Goal: Transaction & Acquisition: Purchase product/service

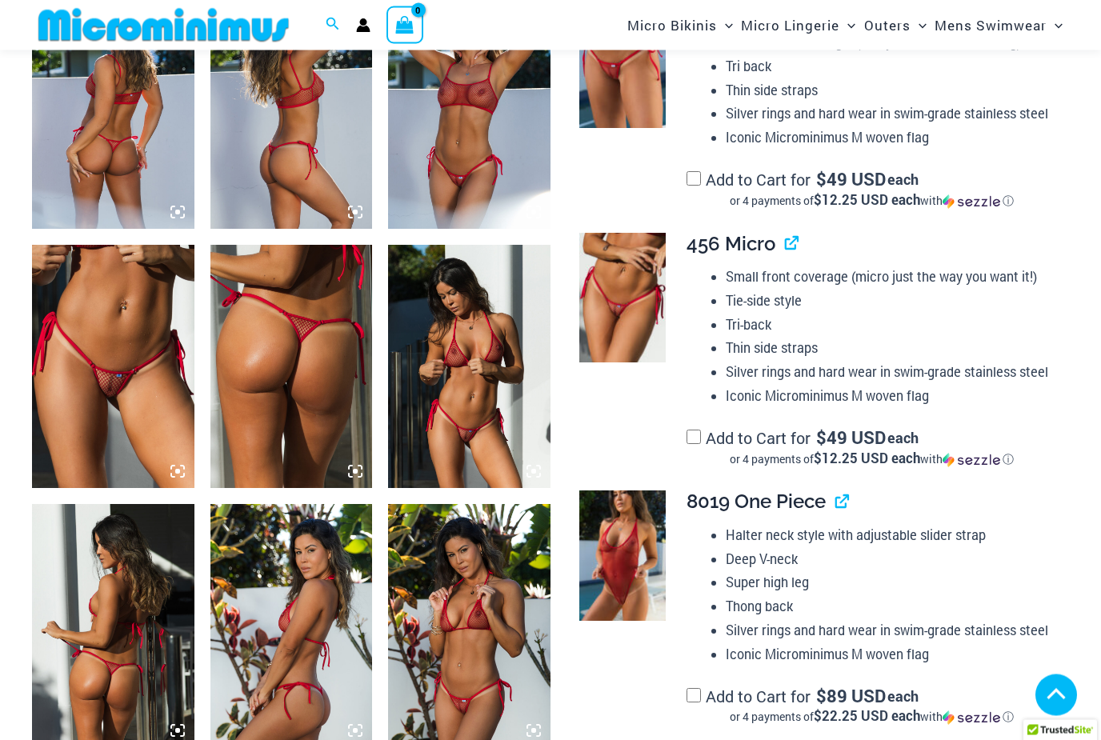
scroll to position [867, 0]
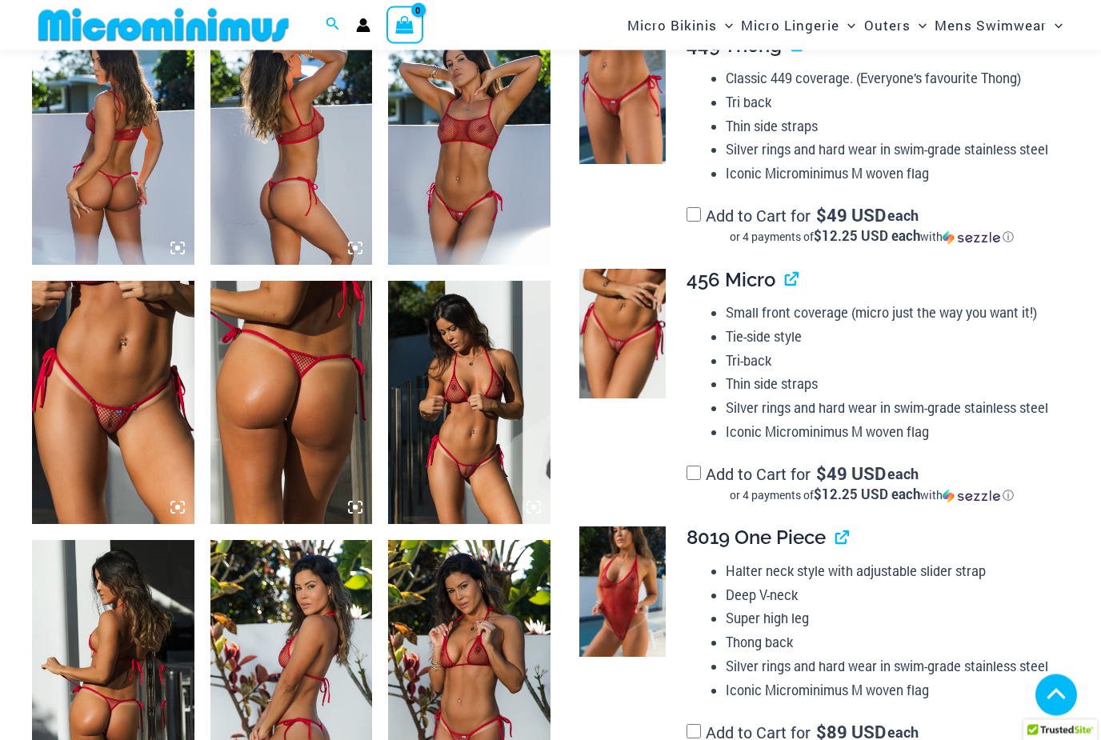
click at [142, 198] on img at bounding box center [113, 143] width 162 height 243
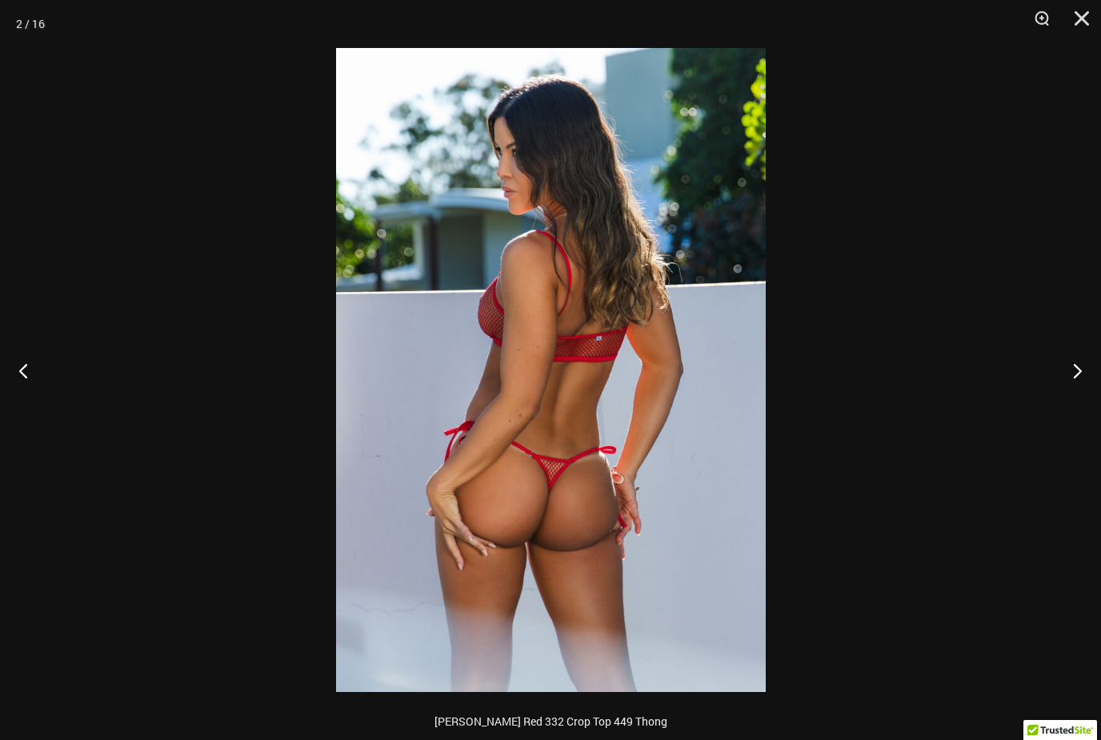
click at [1084, 375] on button "Next" at bounding box center [1071, 370] width 60 height 80
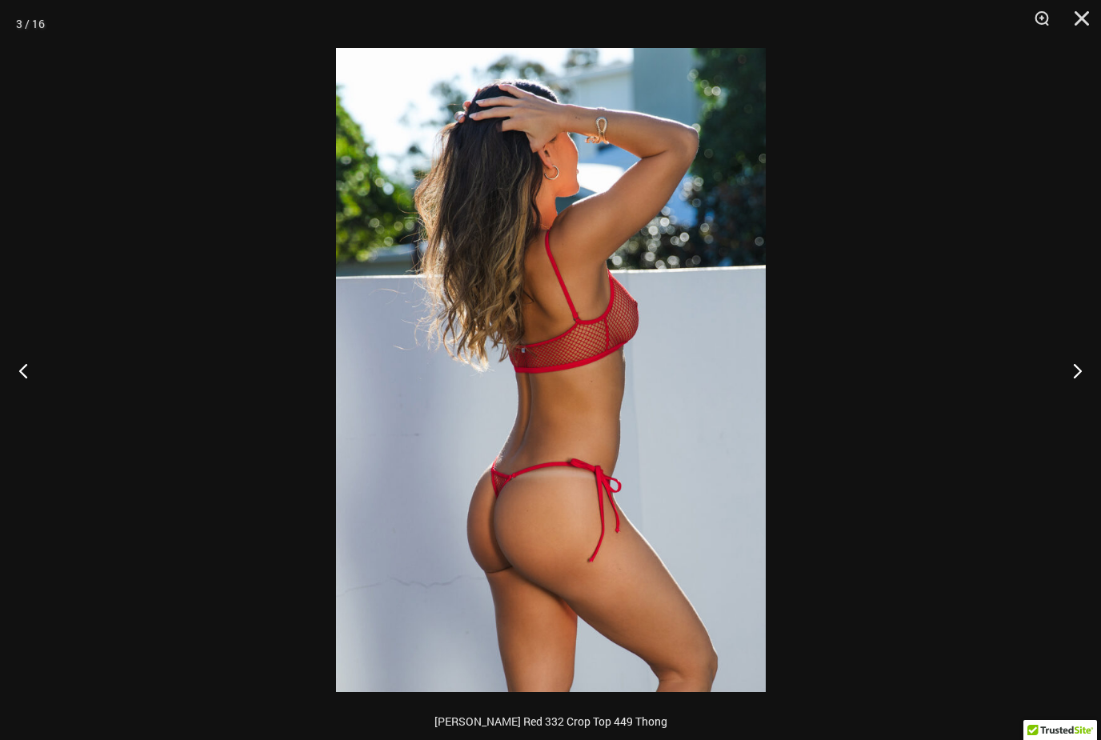
click at [1087, 376] on button "Next" at bounding box center [1071, 370] width 60 height 80
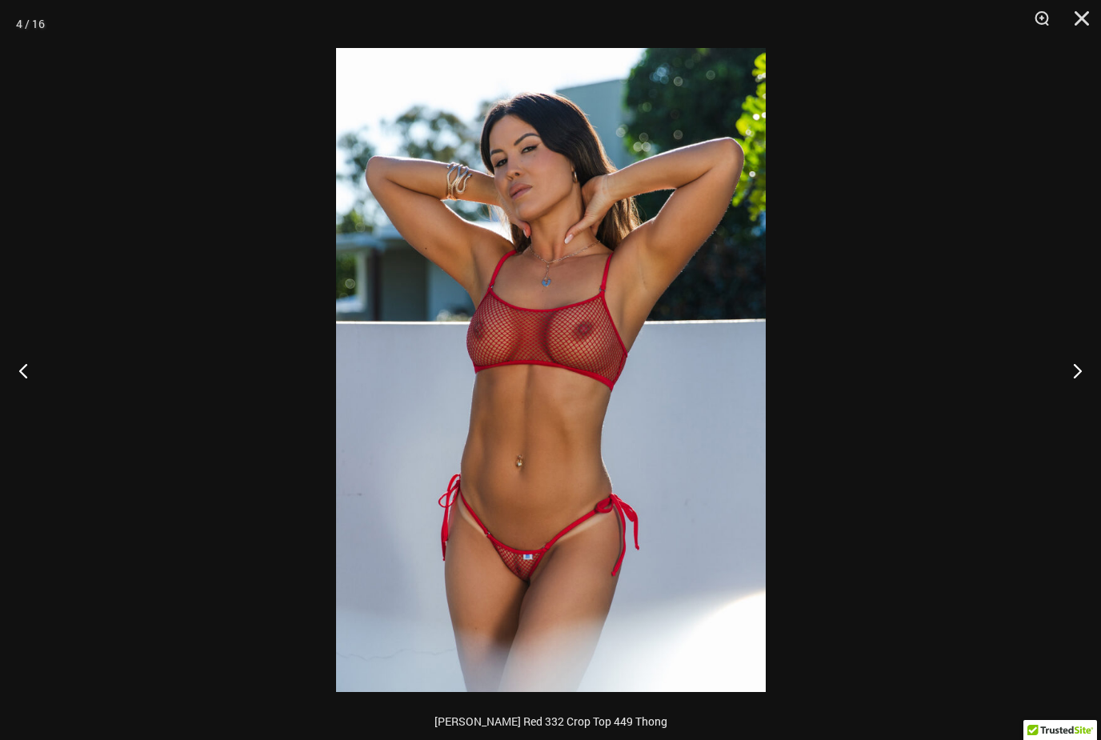
click at [1090, 376] on button "Next" at bounding box center [1071, 370] width 60 height 80
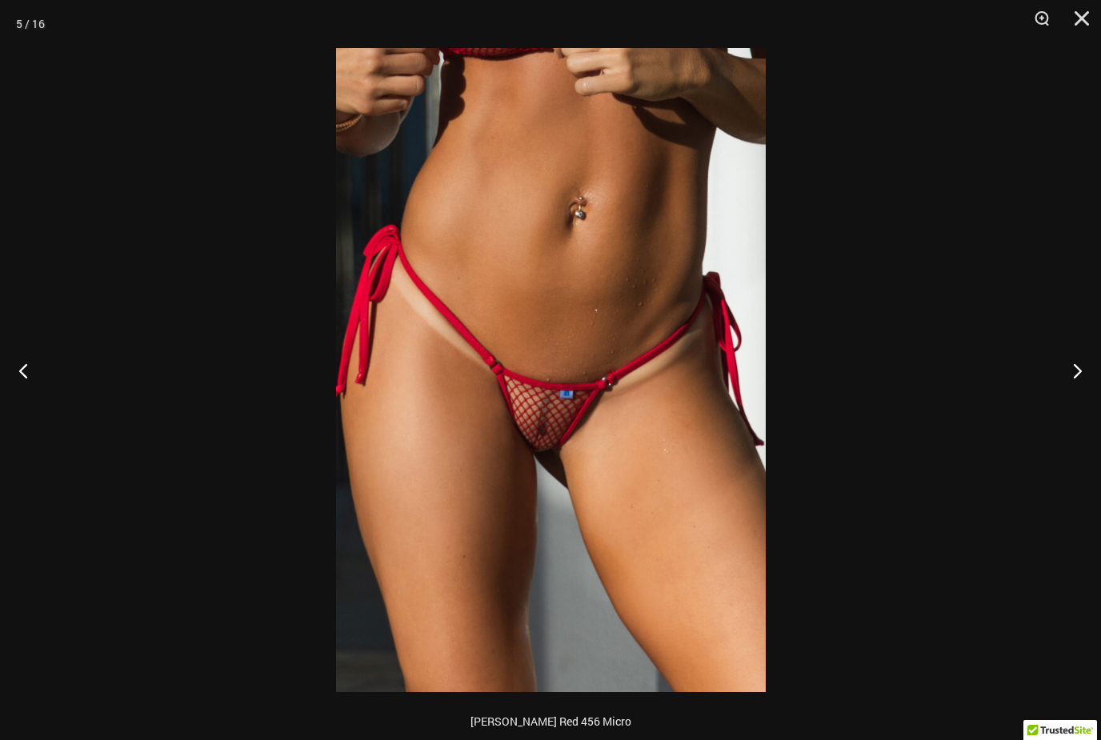
click at [1087, 378] on button "Next" at bounding box center [1071, 370] width 60 height 80
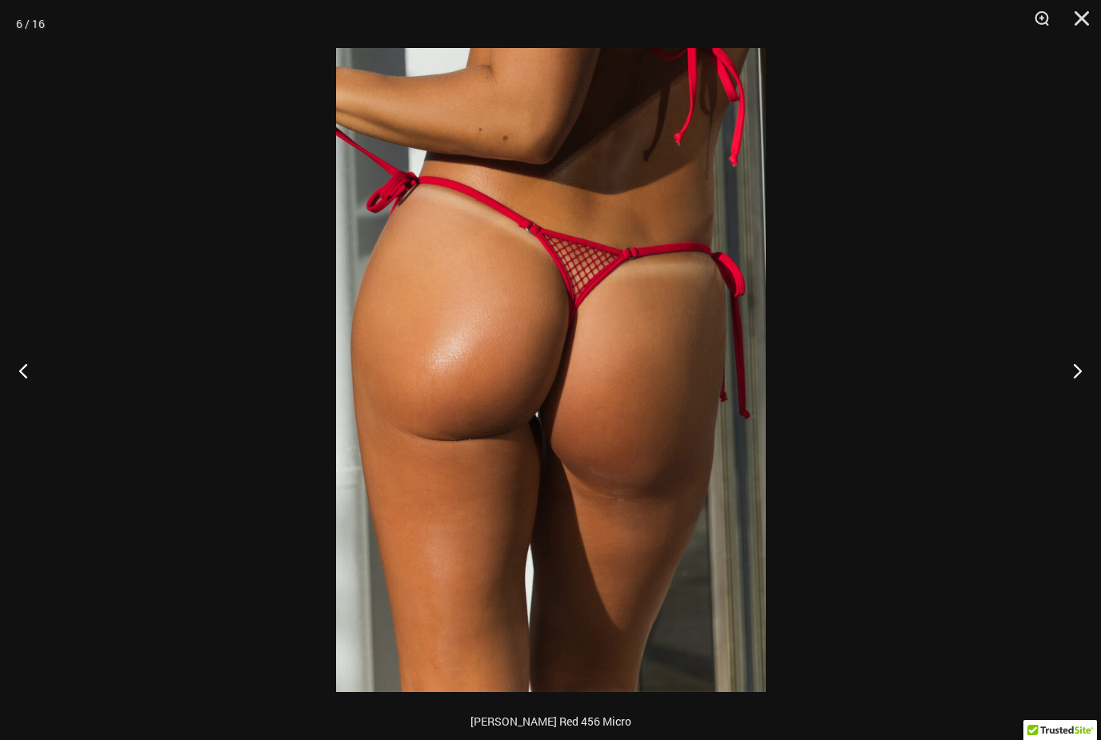
click at [1085, 382] on button "Next" at bounding box center [1071, 370] width 60 height 80
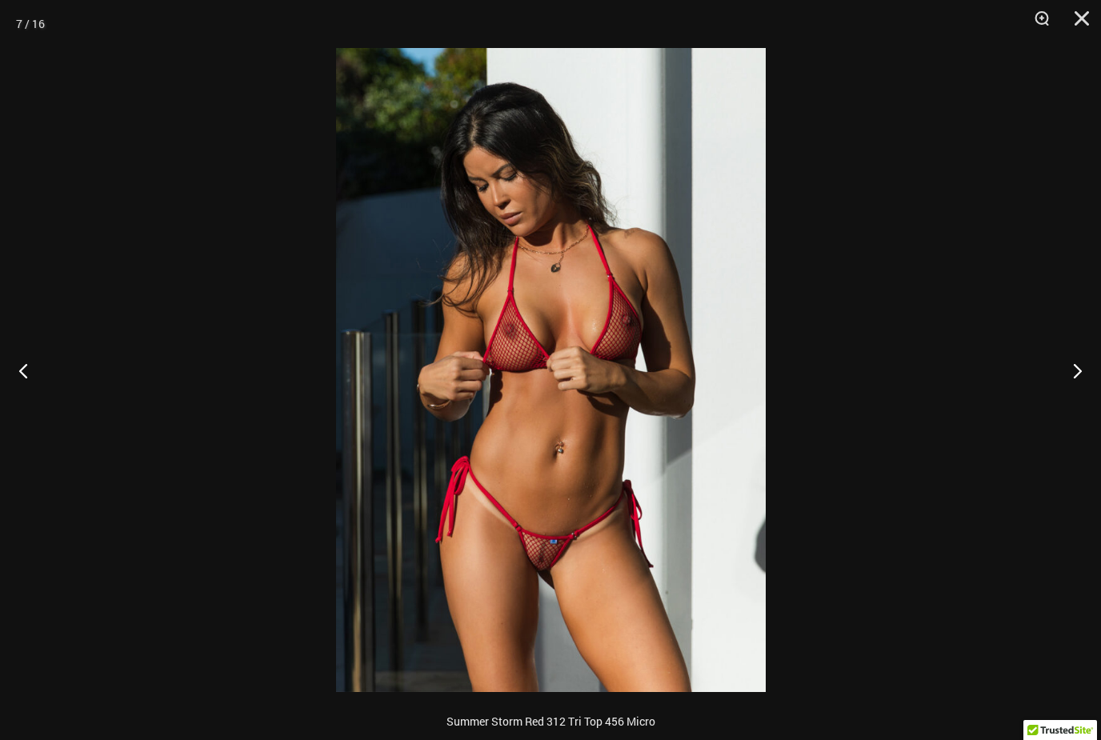
click at [1088, 383] on button "Next" at bounding box center [1071, 370] width 60 height 80
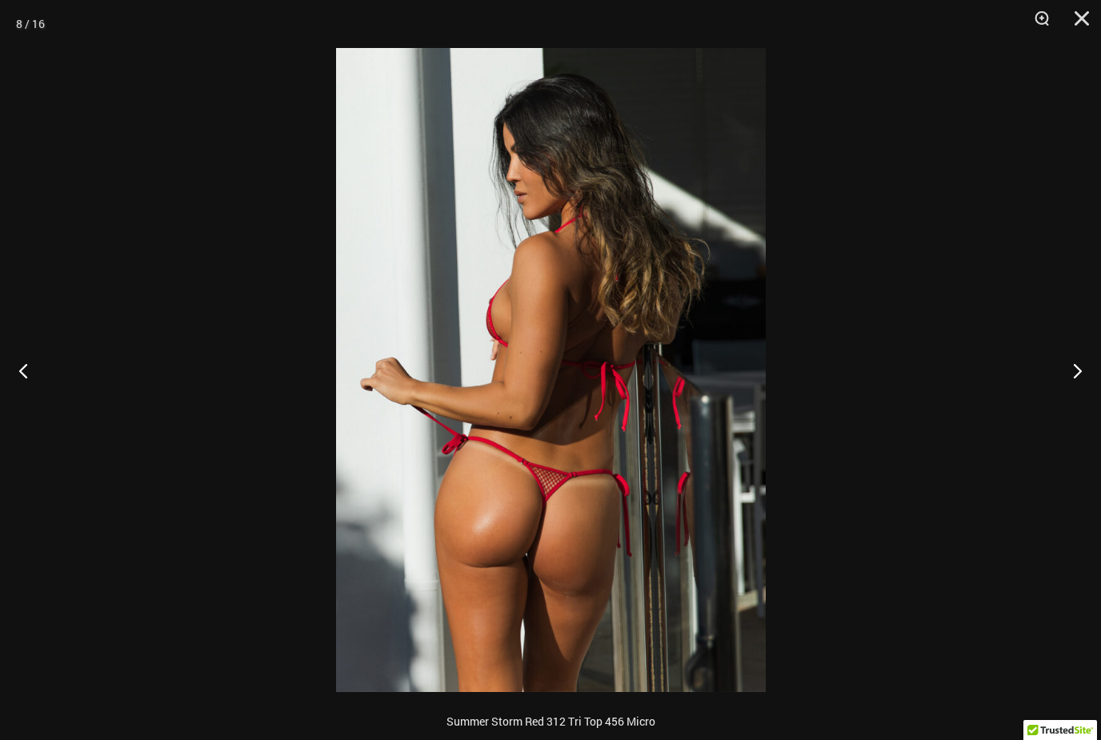
click at [1087, 378] on button "Next" at bounding box center [1071, 370] width 60 height 80
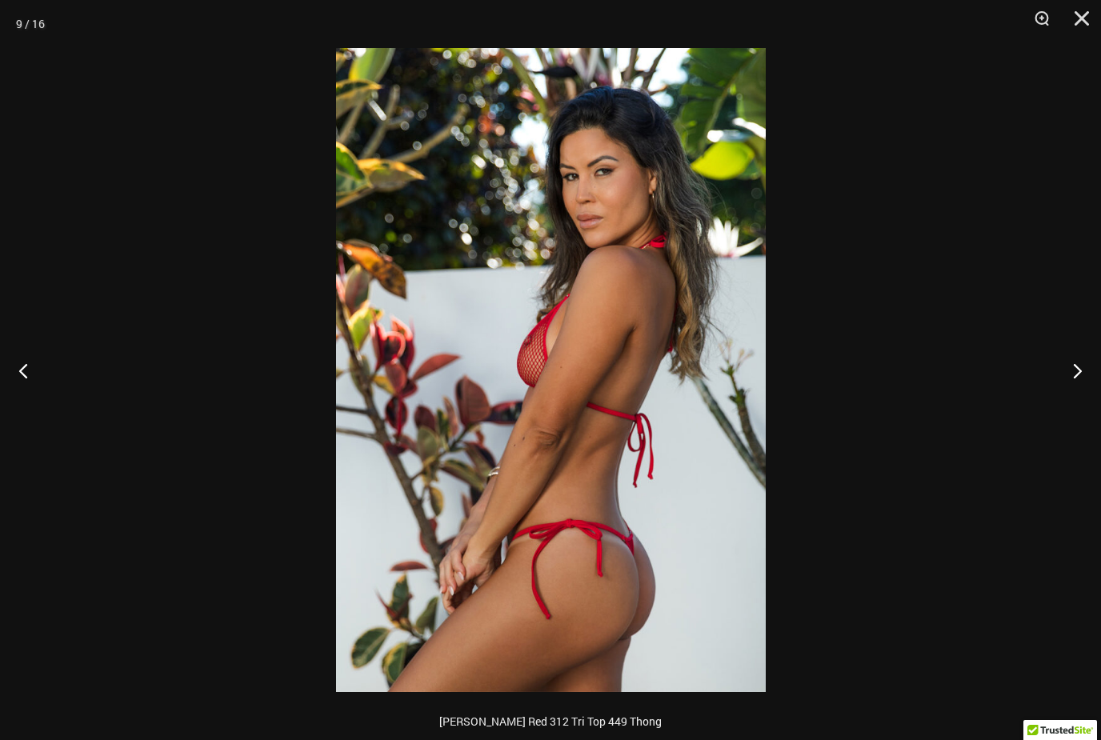
click at [1090, 383] on button "Next" at bounding box center [1071, 370] width 60 height 80
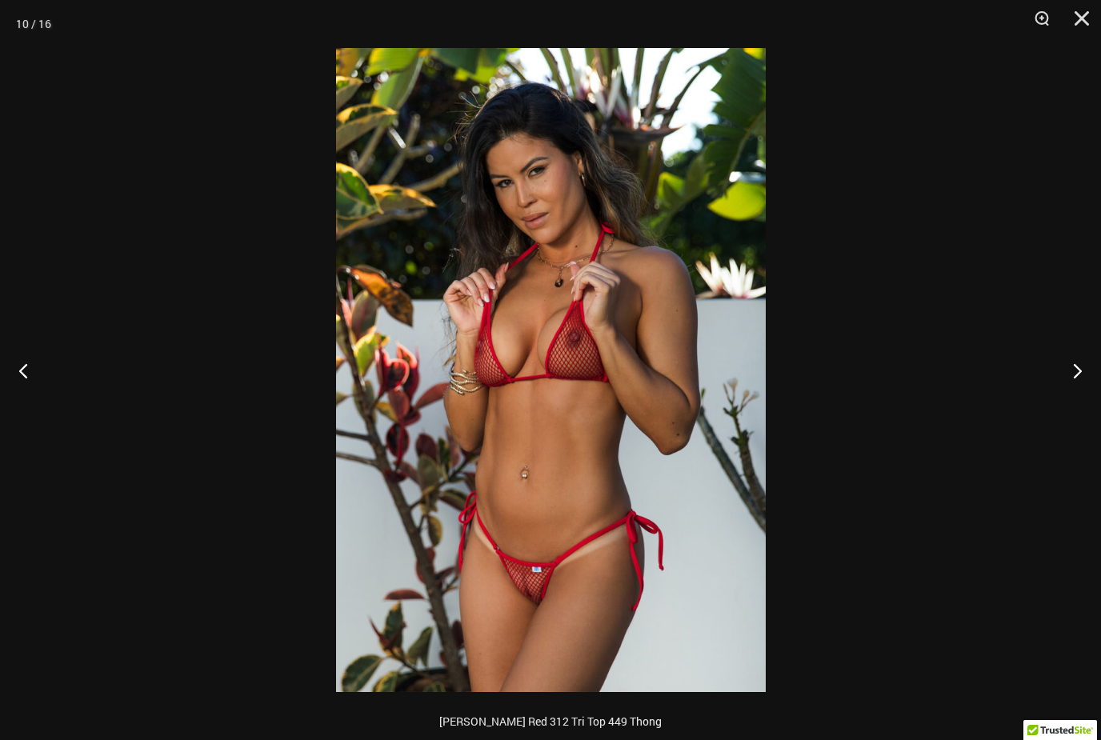
click at [1086, 374] on button "Next" at bounding box center [1071, 370] width 60 height 80
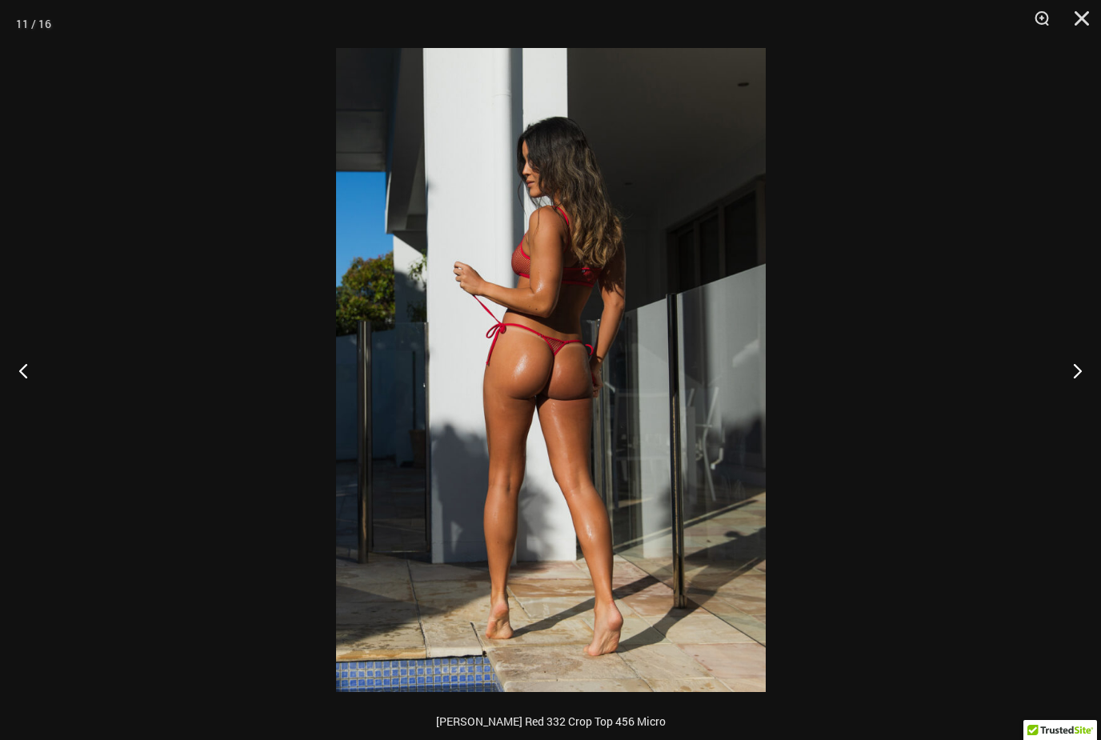
click at [1092, 383] on button "Next" at bounding box center [1071, 370] width 60 height 80
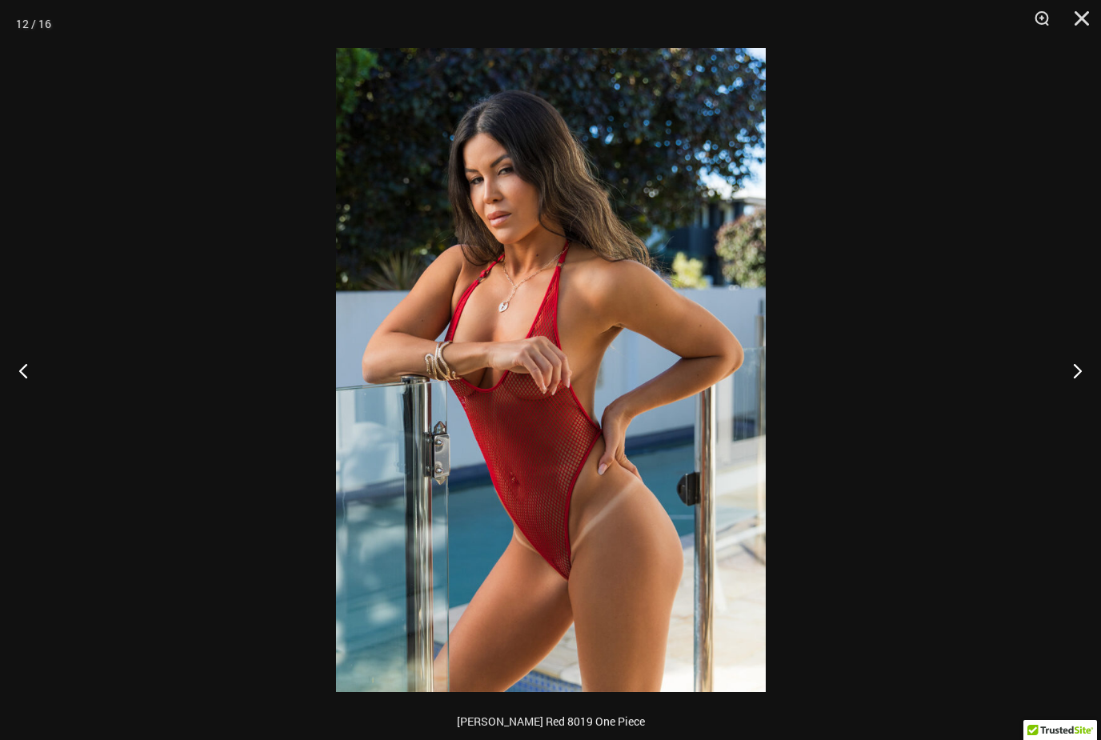
click at [1091, 383] on button "Next" at bounding box center [1071, 370] width 60 height 80
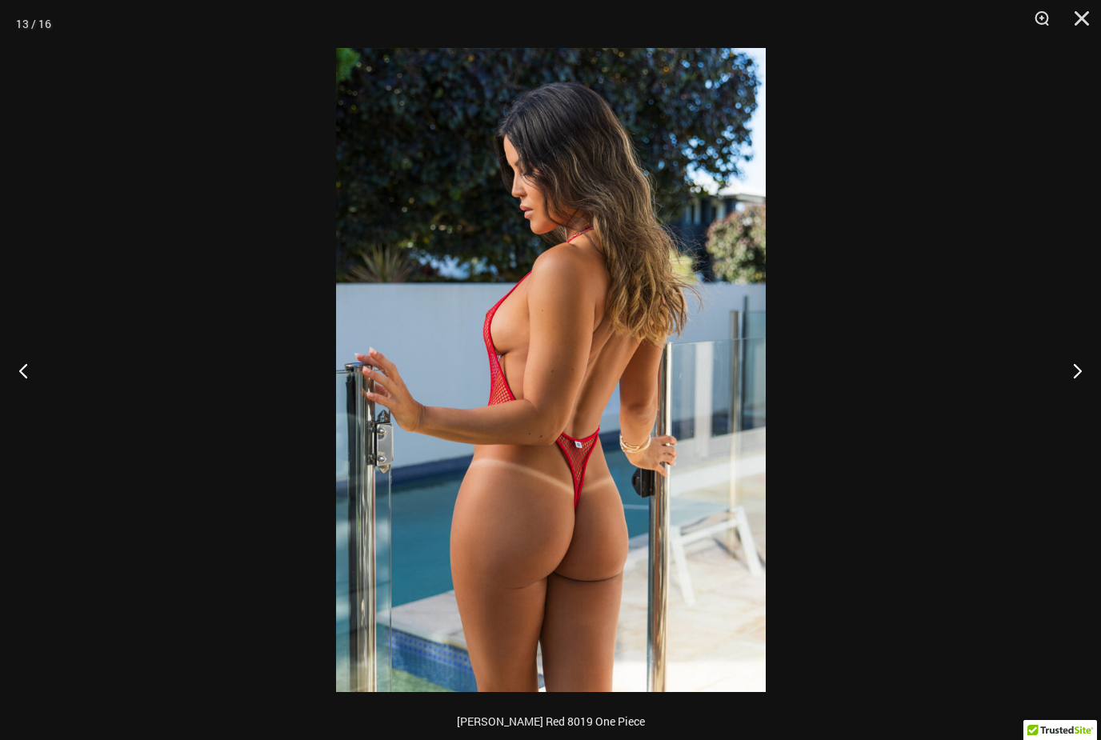
click at [1093, 385] on button "Next" at bounding box center [1071, 370] width 60 height 80
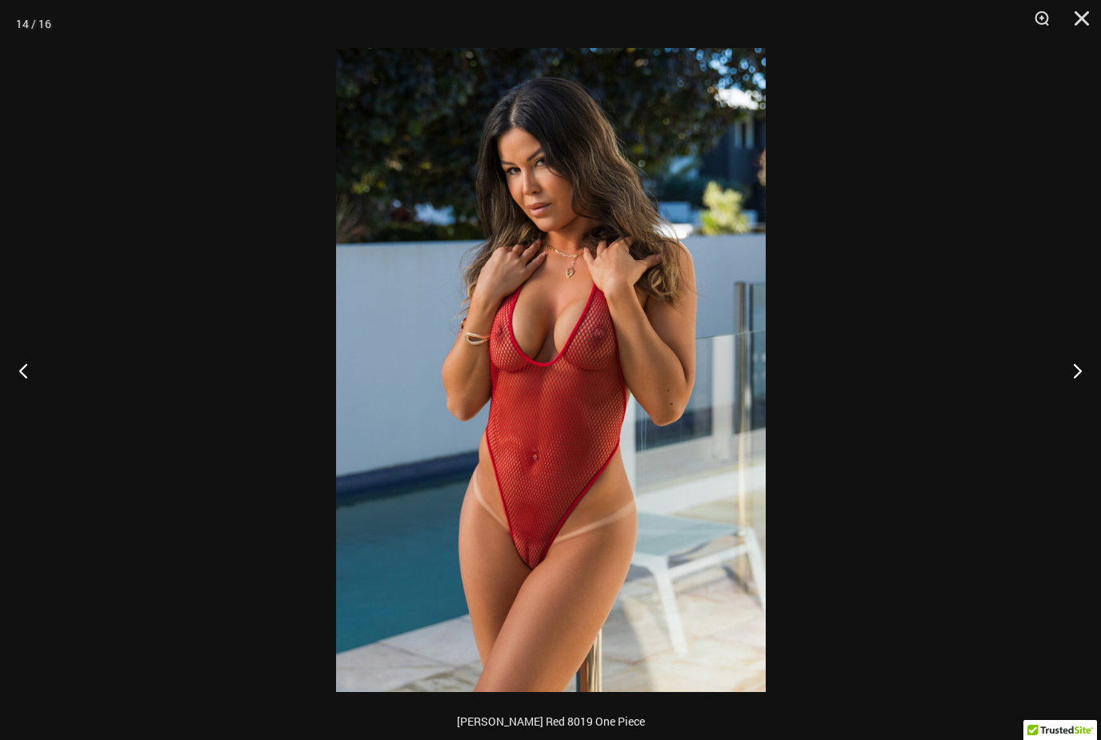
click at [1094, 382] on button "Next" at bounding box center [1071, 370] width 60 height 80
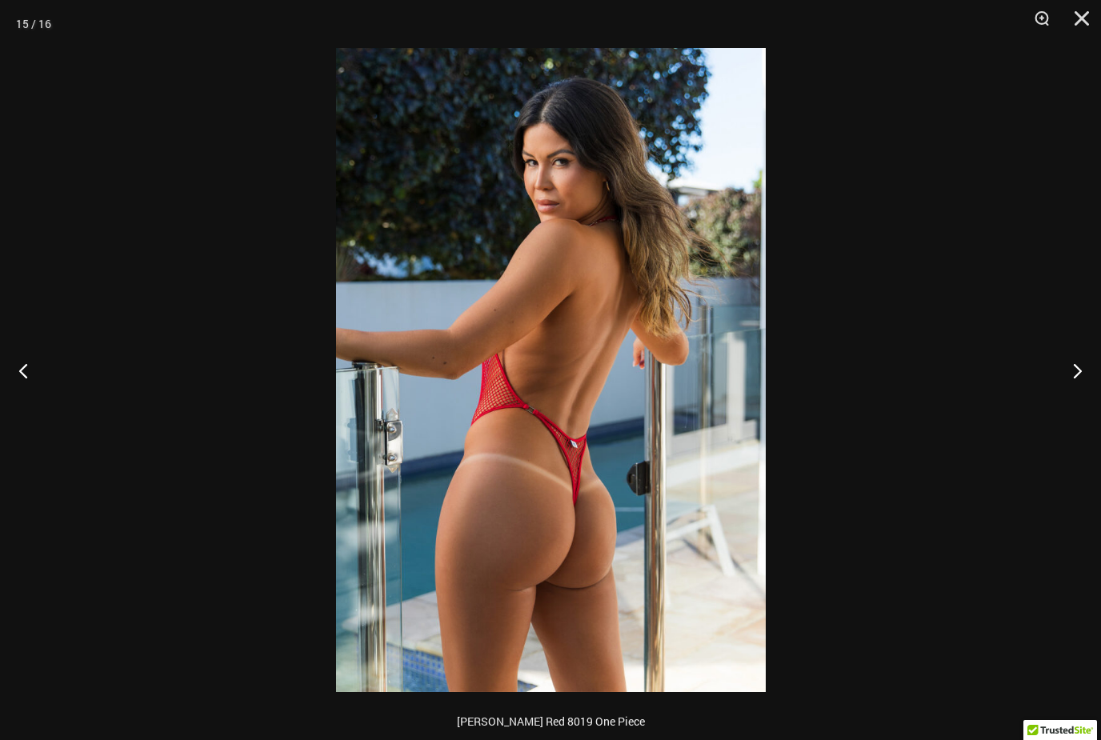
click at [1087, 386] on button "Next" at bounding box center [1071, 370] width 60 height 80
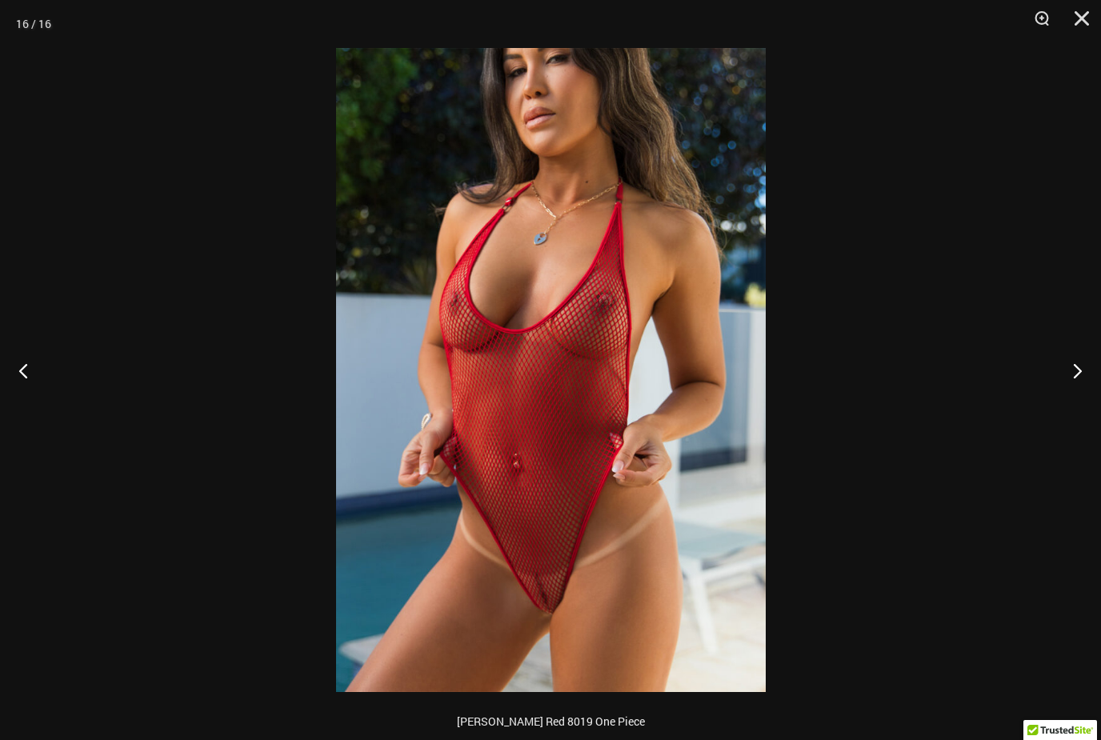
click at [1095, 386] on button "Next" at bounding box center [1071, 370] width 60 height 80
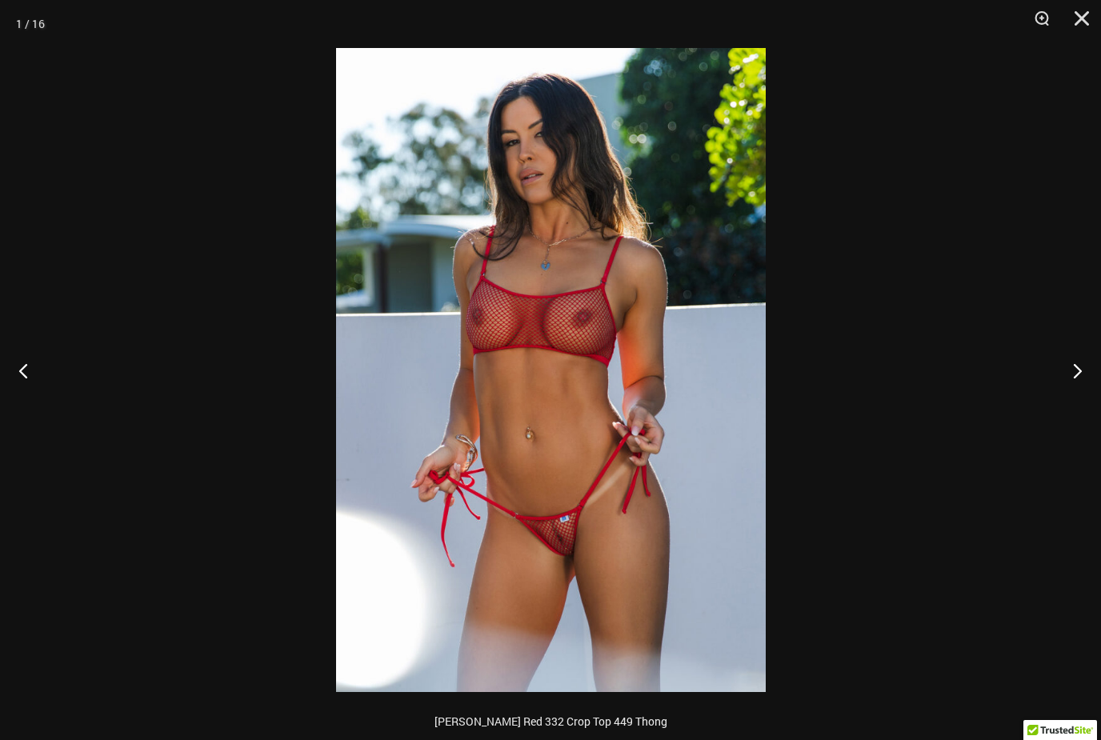
click at [1097, 384] on button "Next" at bounding box center [1071, 370] width 60 height 80
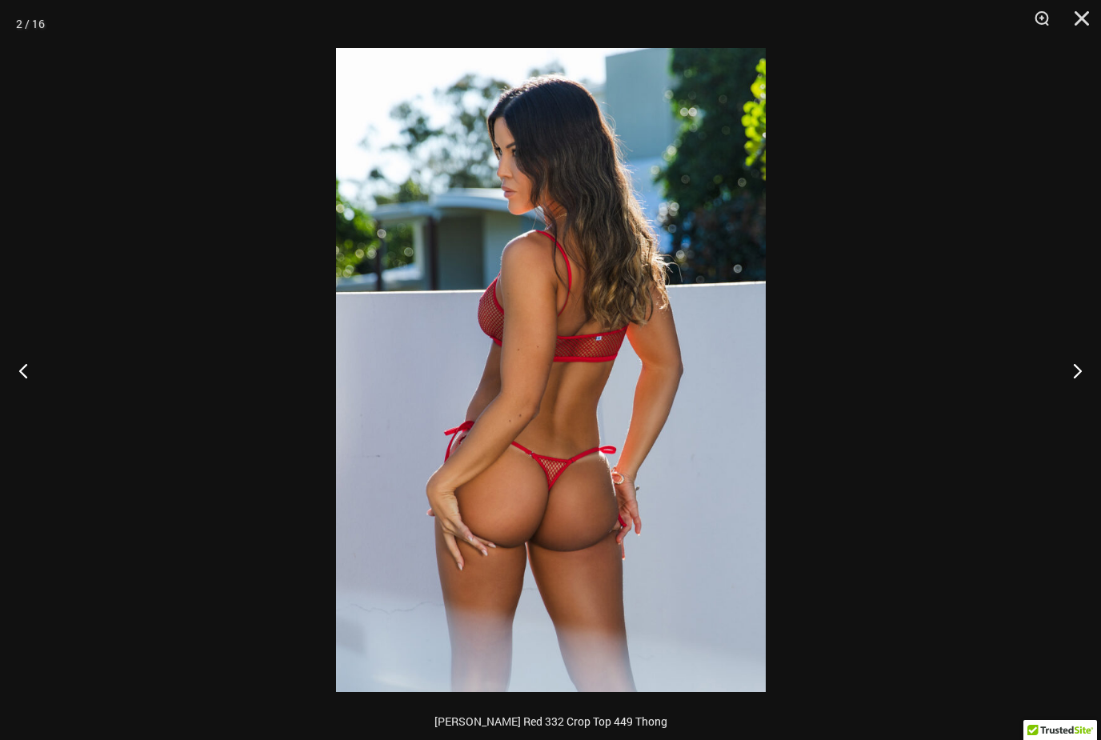
click at [1089, 18] on button "Close" at bounding box center [1076, 24] width 40 height 48
